Goal: Task Accomplishment & Management: Manage account settings

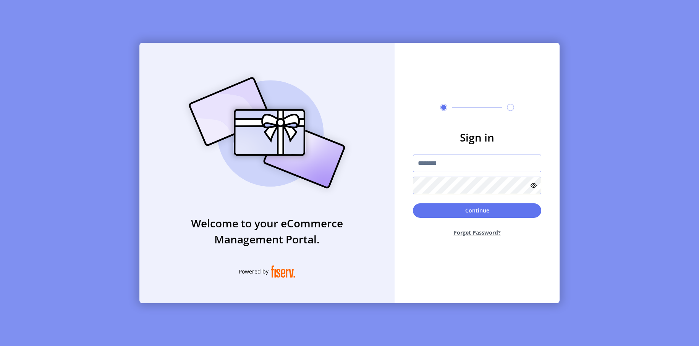
click at [470, 160] on input "text" at bounding box center [477, 164] width 128 height 18
type input "**********"
click at [462, 209] on button "Continue" at bounding box center [477, 211] width 128 height 15
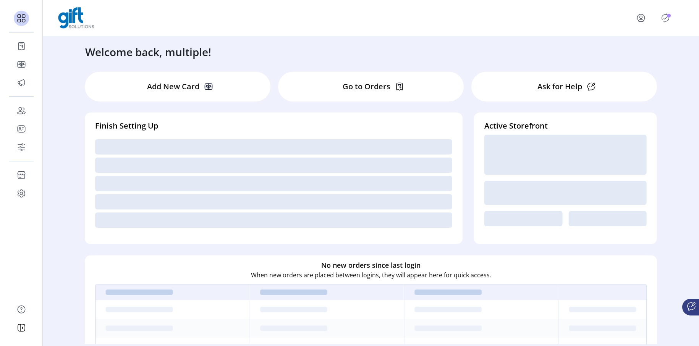
click at [272, 49] on div "Welcome back, multiple!" at bounding box center [371, 48] width 587 height 24
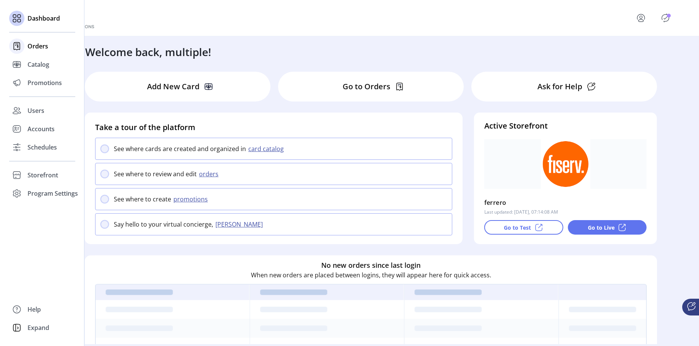
click at [39, 51] on div "Orders" at bounding box center [42, 46] width 66 height 18
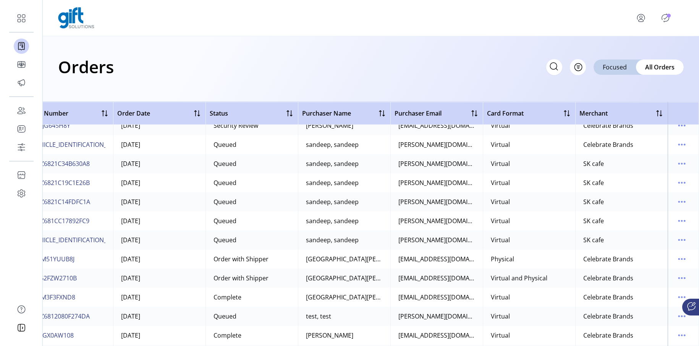
scroll to position [1206, 26]
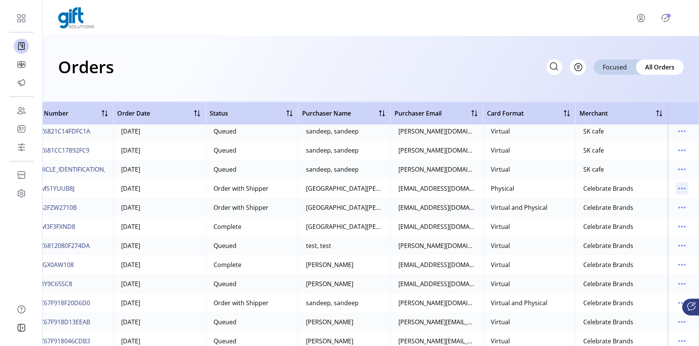
click at [676, 188] on icon "menu" at bounding box center [682, 189] width 12 height 12
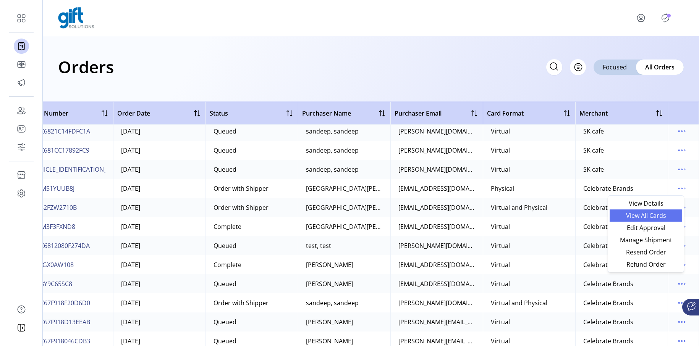
click at [648, 220] on link "View All Cards" at bounding box center [645, 216] width 73 height 12
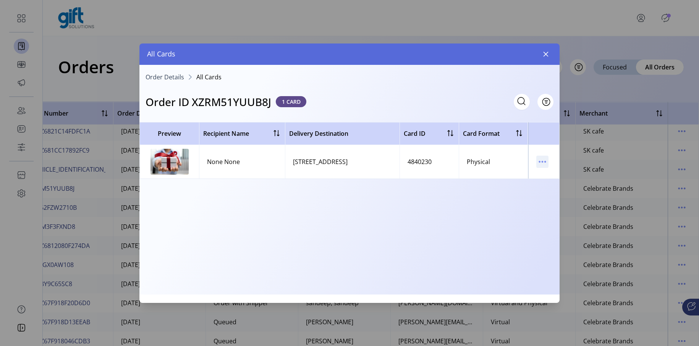
click at [539, 167] on div at bounding box center [542, 162] width 12 height 12
click at [541, 165] on icon "menu" at bounding box center [542, 162] width 12 height 12
click at [550, 188] on span "Resend Card" at bounding box center [574, 189] width 63 height 6
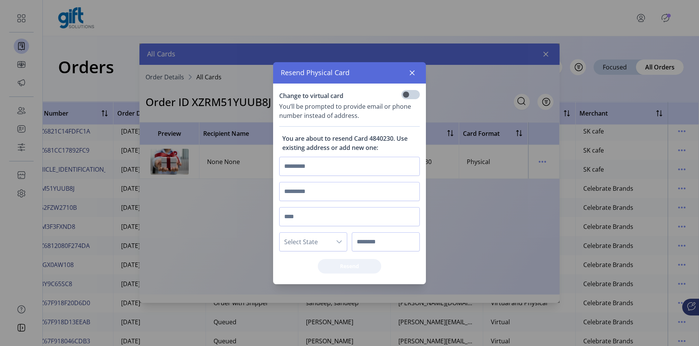
scroll to position [4, 2]
click at [375, 173] on input "text" at bounding box center [349, 166] width 141 height 19
type input "**********"
click at [367, 211] on input "text" at bounding box center [349, 216] width 141 height 19
type input "******"
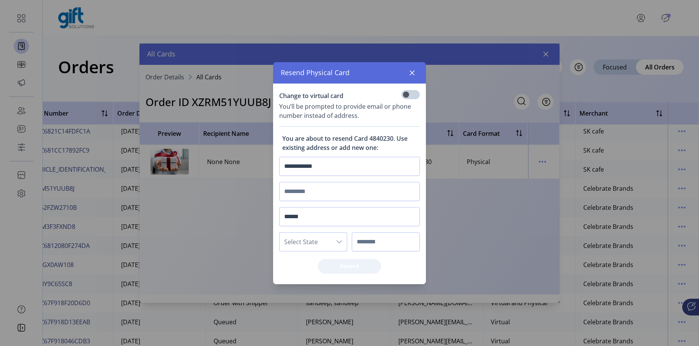
click at [312, 241] on span "Select State" at bounding box center [306, 242] width 52 height 18
click at [299, 209] on li "CA" at bounding box center [316, 203] width 70 height 15
click at [373, 239] on input "text" at bounding box center [386, 242] width 68 height 19
type input "*****"
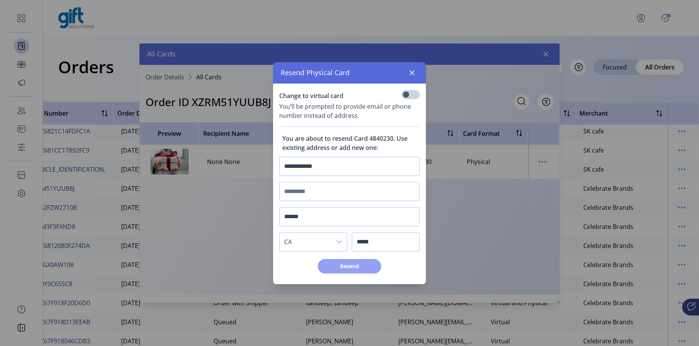
click at [352, 265] on span "Resend" at bounding box center [350, 266] width 44 height 8
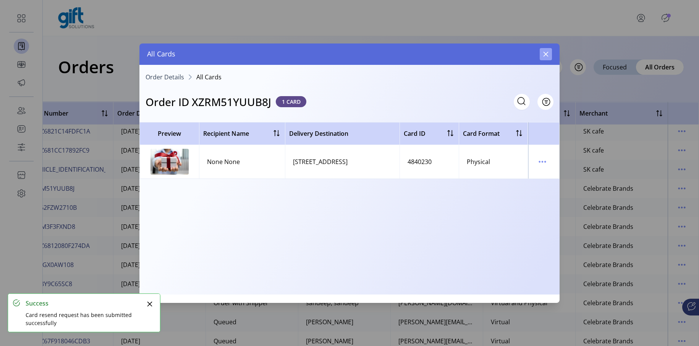
click at [547, 49] on button "button" at bounding box center [546, 54] width 12 height 12
